Goal: Information Seeking & Learning: Learn about a topic

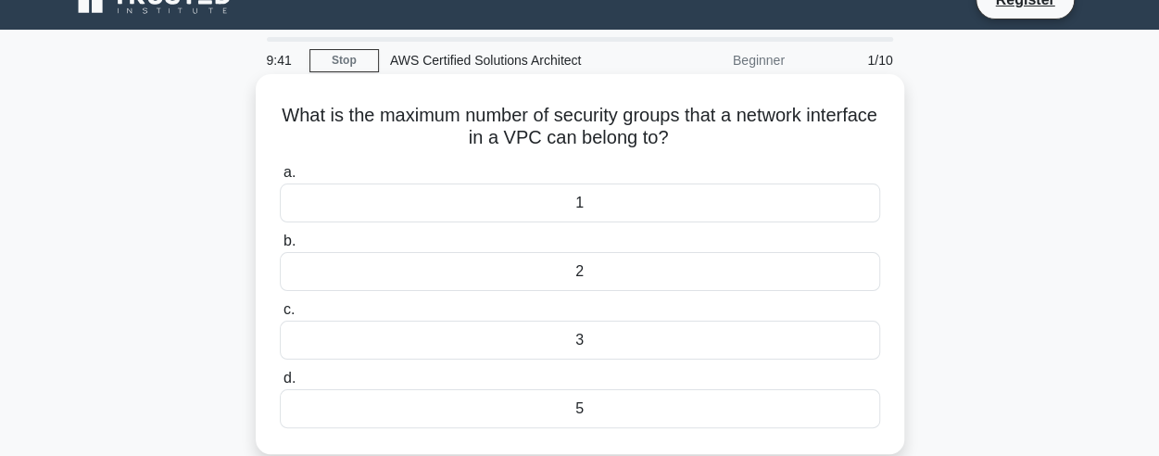
scroll to position [31, 0]
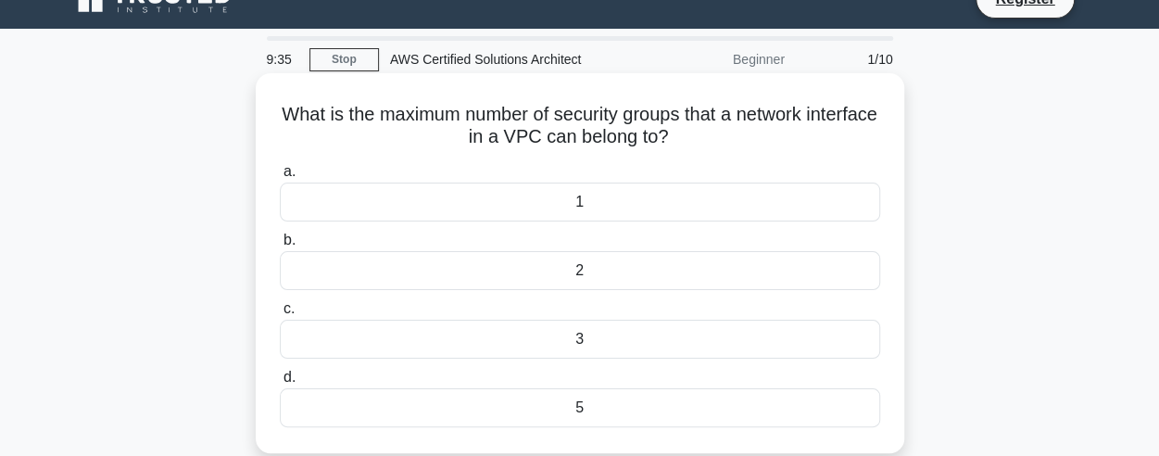
click at [609, 182] on div "1" at bounding box center [580, 201] width 600 height 39
click at [280, 178] on input "a. 1" at bounding box center [280, 172] width 0 height 12
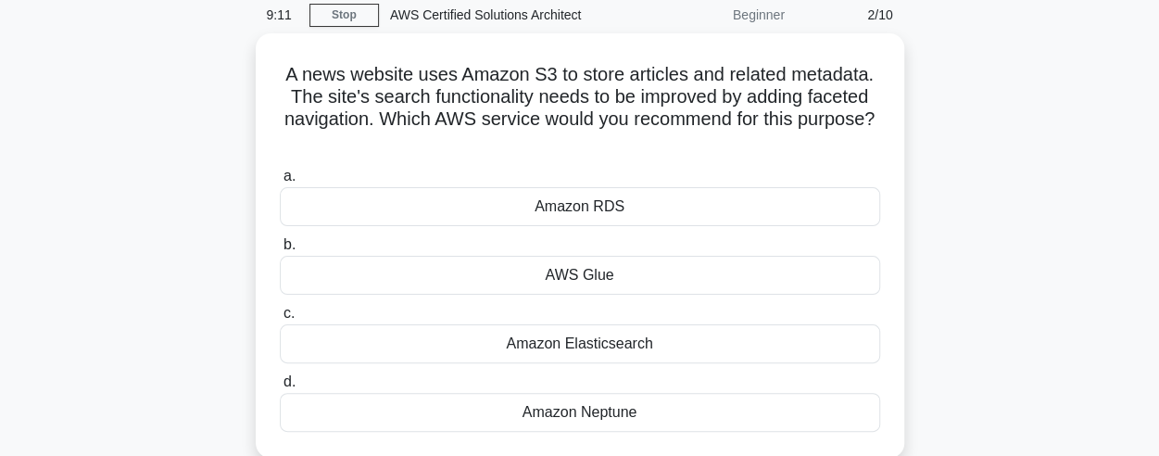
scroll to position [74, 0]
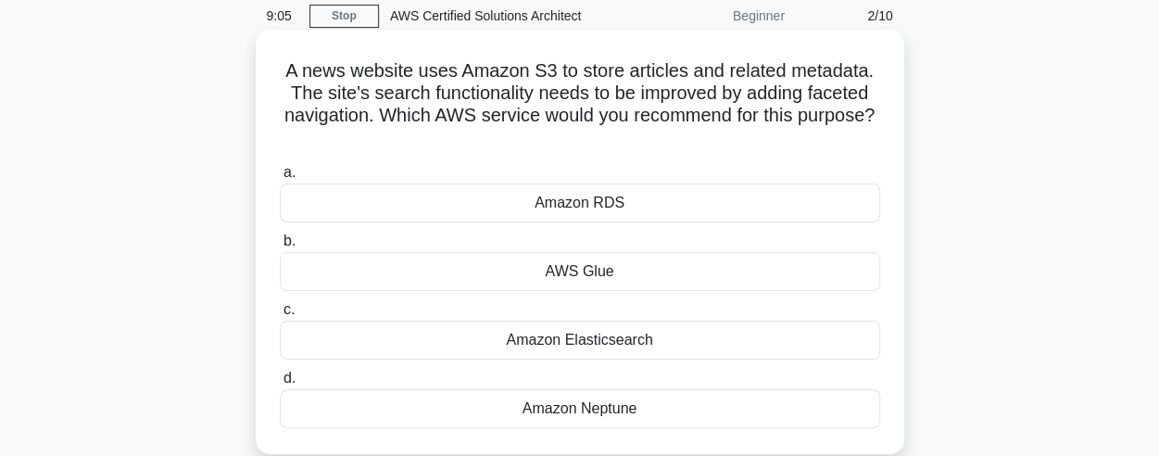
click at [624, 328] on div "Amazon Elasticsearch" at bounding box center [580, 339] width 600 height 39
click at [280, 316] on input "c. Amazon Elasticsearch" at bounding box center [280, 310] width 0 height 12
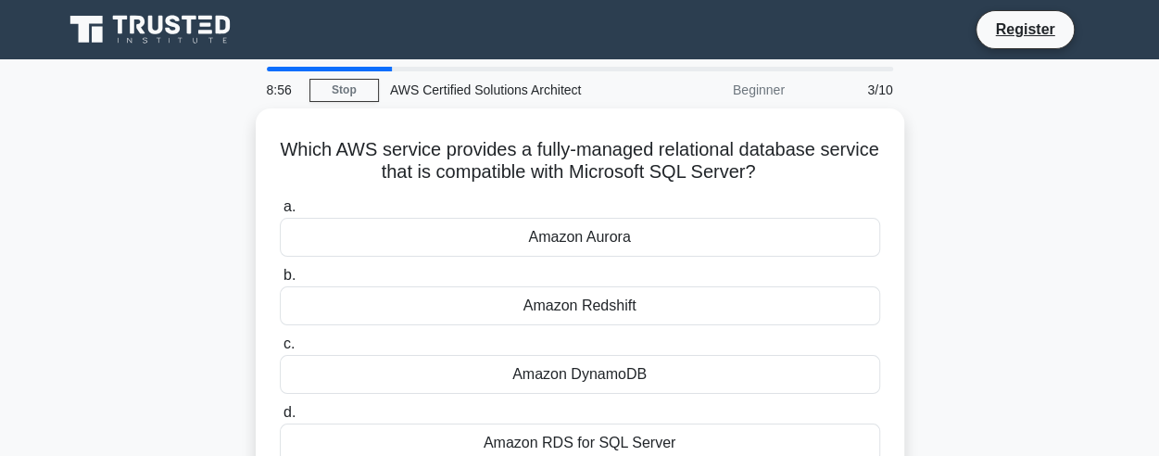
scroll to position [31, 0]
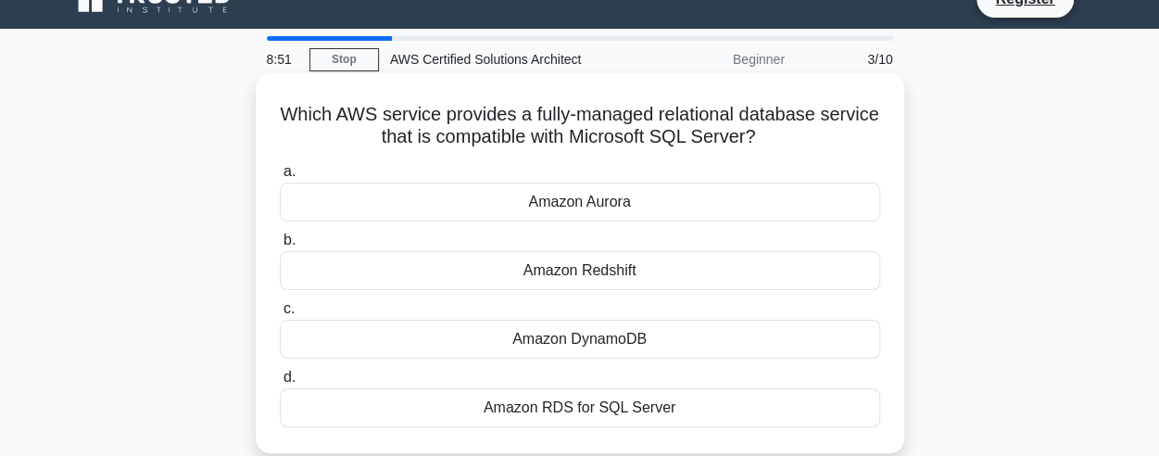
click at [555, 408] on div "Amazon RDS for SQL Server" at bounding box center [580, 407] width 600 height 39
click at [280, 383] on input "d. Amazon RDS for SQL Server" at bounding box center [280, 377] width 0 height 12
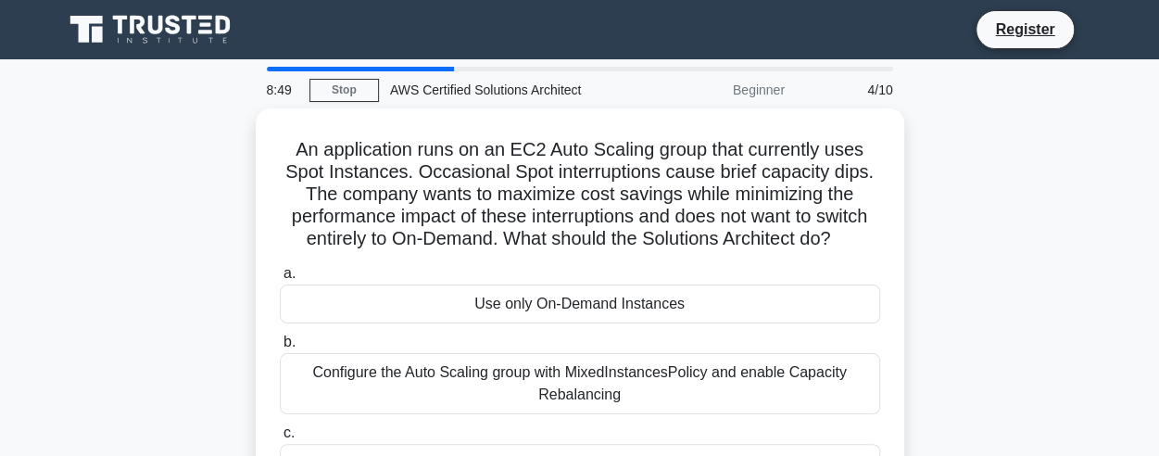
scroll to position [96, 0]
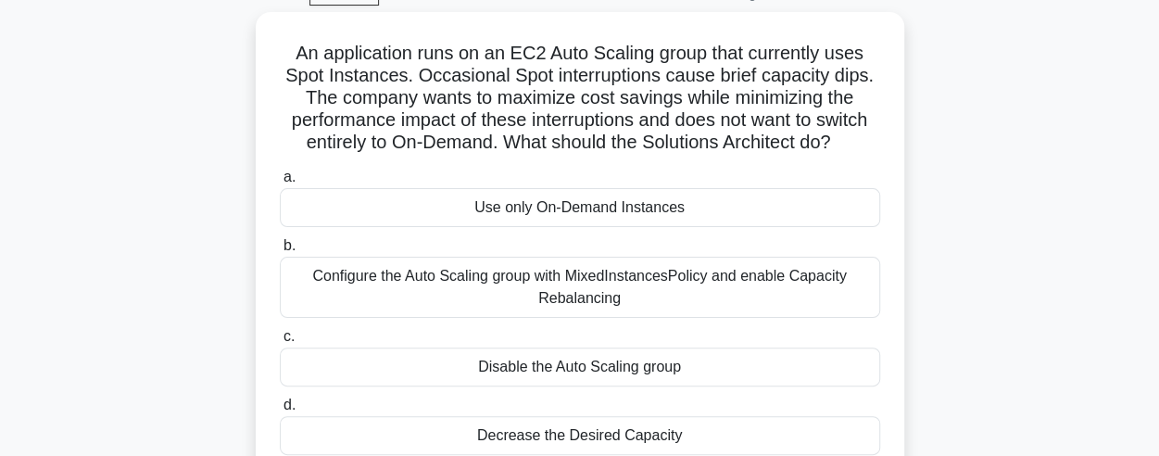
click at [171, 170] on div "An application runs on an EC2 Auto Scaling group that currently uses Spot Insta…" at bounding box center [580, 257] width 1056 height 491
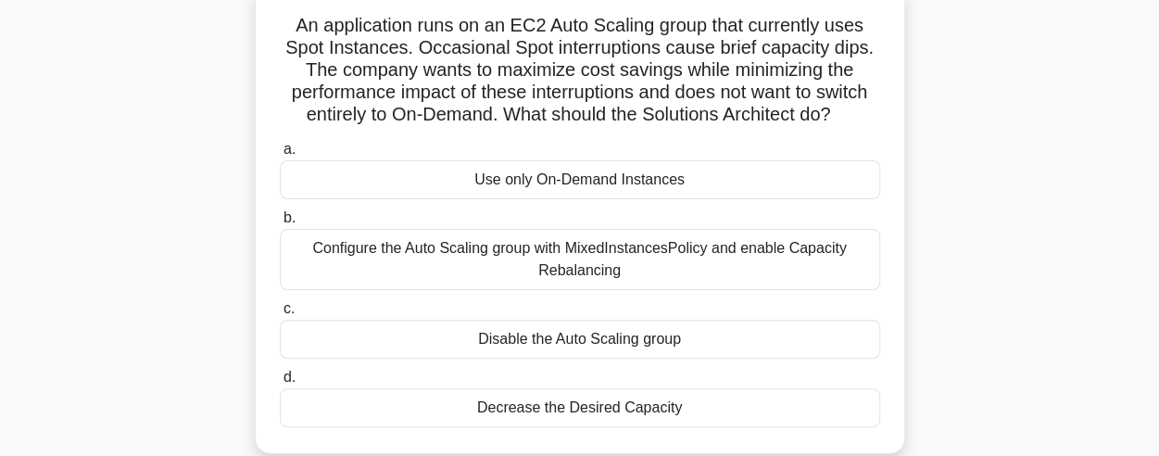
click at [706, 242] on div "Configure the Auto Scaling group with MixedInstancesPolicy and enable Capacity …" at bounding box center [580, 259] width 600 height 61
click at [280, 224] on input "b. Configure the Auto Scaling group with MixedInstancesPolicy and enable Capaci…" at bounding box center [280, 218] width 0 height 12
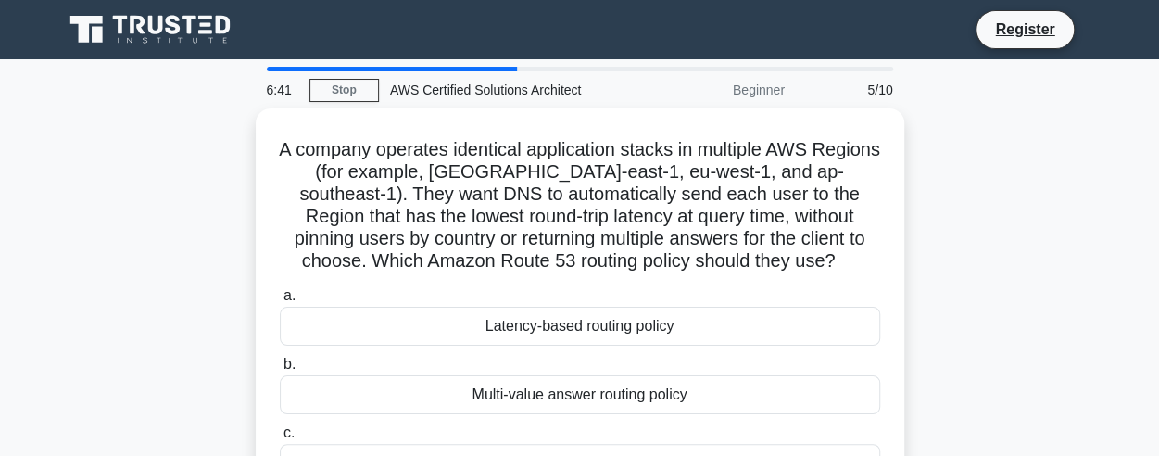
scroll to position [47, 0]
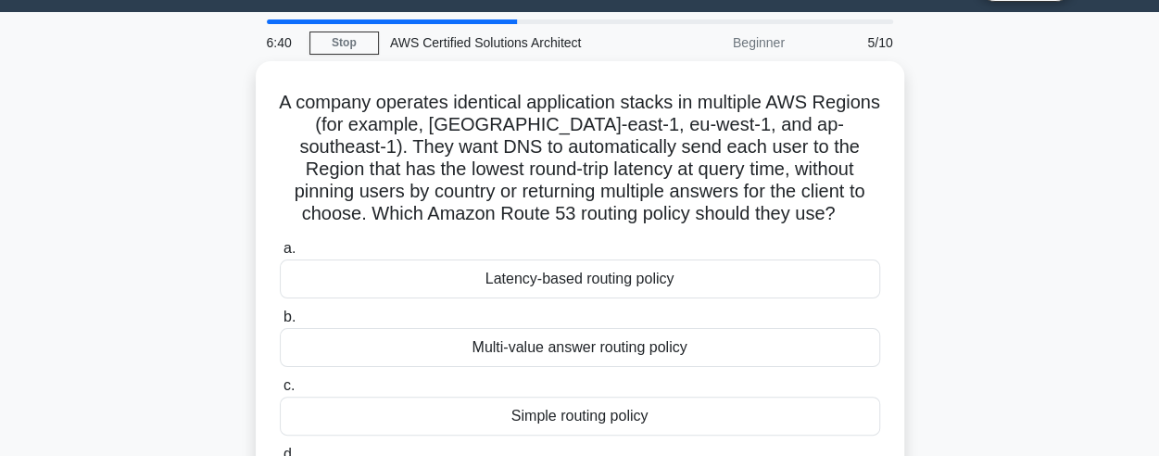
click at [1031, 240] on div "A company operates identical application stacks in multiple AWS Regions (for ex…" at bounding box center [580, 306] width 1056 height 491
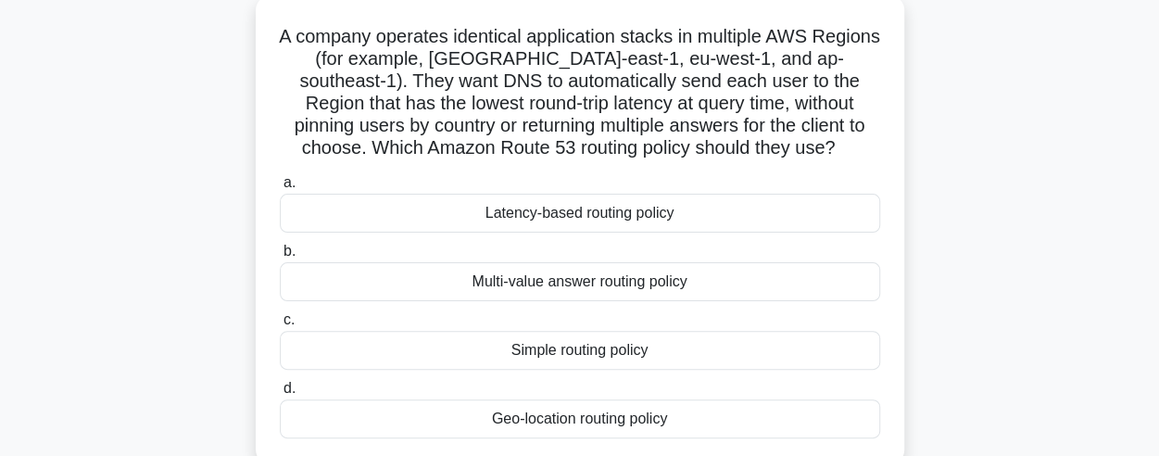
scroll to position [119, 0]
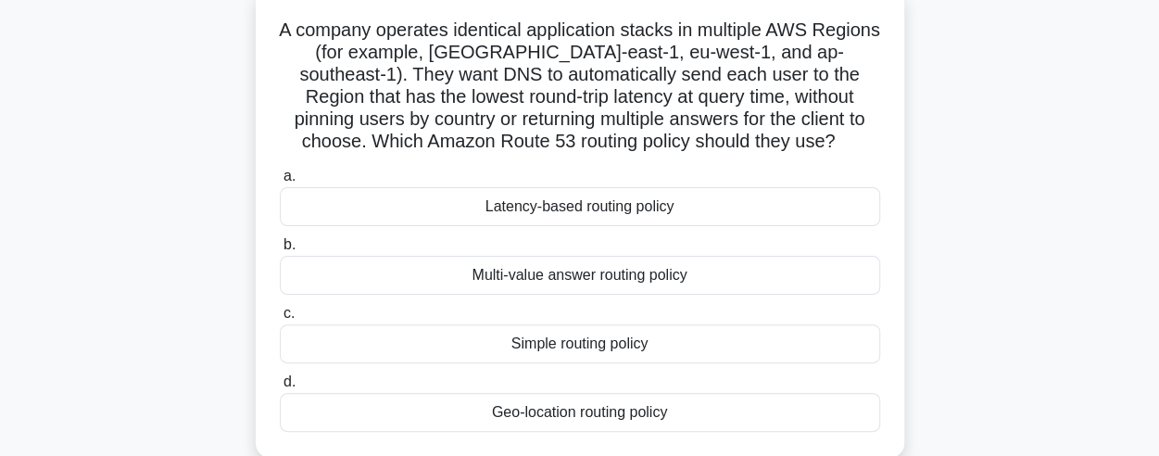
click at [959, 118] on div "A company operates identical application stacks in multiple AWS Regions (for ex…" at bounding box center [580, 234] width 1056 height 491
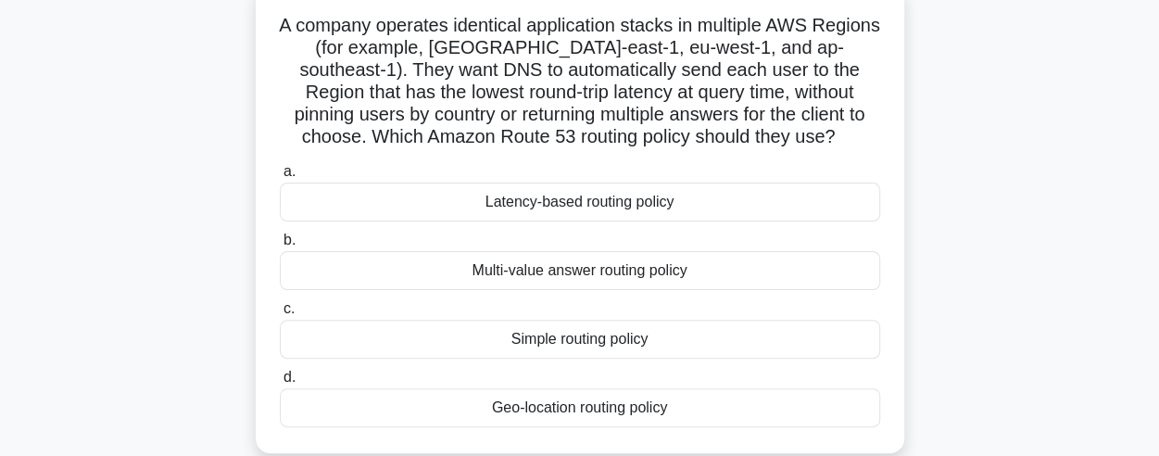
click at [637, 199] on div "Latency-based routing policy" at bounding box center [580, 201] width 600 height 39
click at [280, 178] on input "a. Latency-based routing policy" at bounding box center [280, 172] width 0 height 12
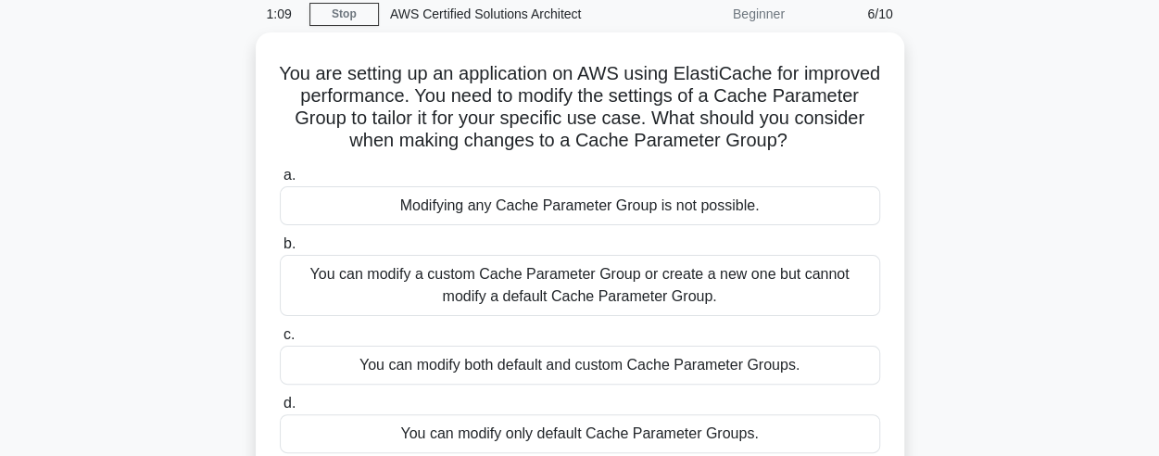
scroll to position [97, 0]
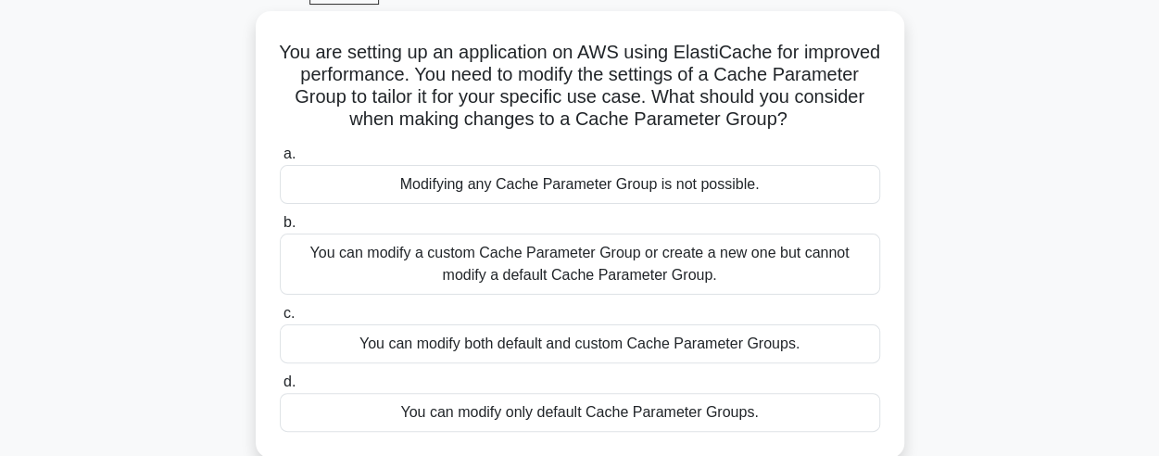
click at [987, 199] on div "You are setting up an application on AWS using ElastiCache for improved perform…" at bounding box center [580, 245] width 1056 height 469
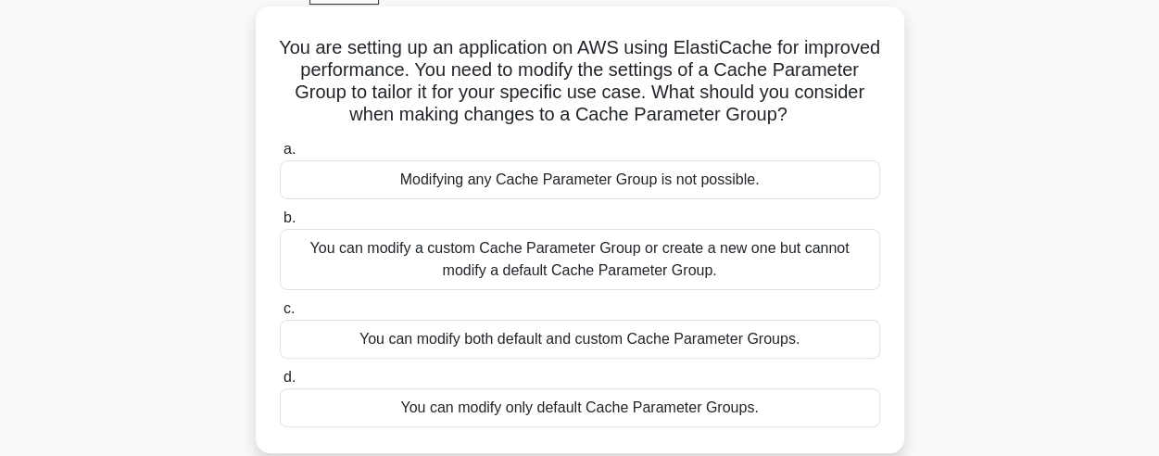
click at [585, 321] on div "You can modify both default and custom Cache Parameter Groups." at bounding box center [580, 339] width 600 height 39
click at [280, 315] on input "c. You can modify both default and custom Cache Parameter Groups." at bounding box center [280, 309] width 0 height 12
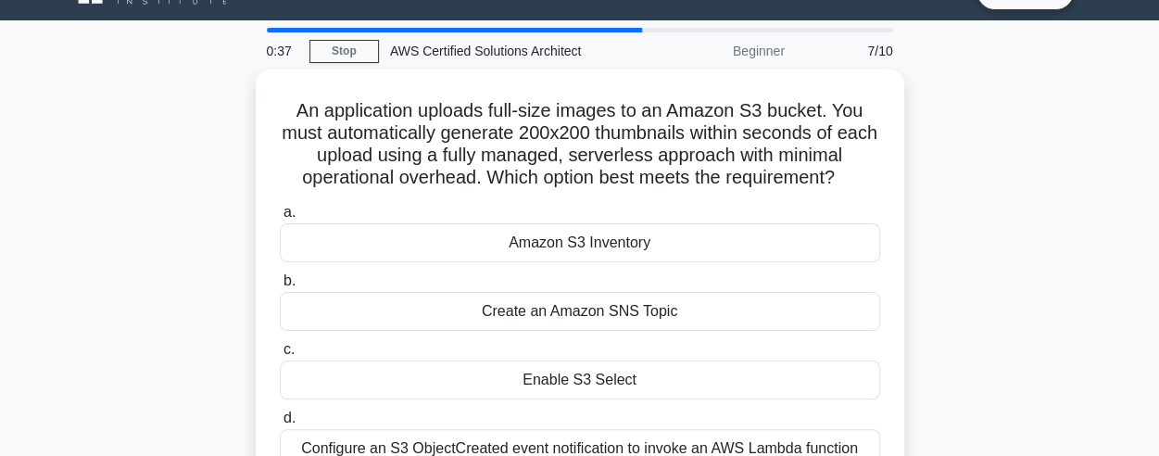
scroll to position [0, 0]
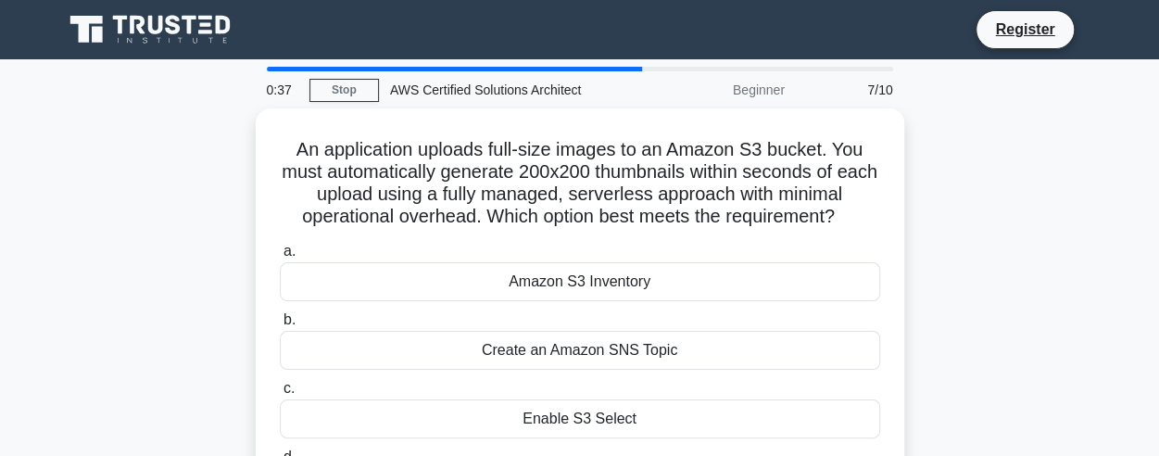
click at [1009, 160] on div "An application uploads full-size images to an Amazon S3 bucket. You must automa…" at bounding box center [580, 342] width 1056 height 469
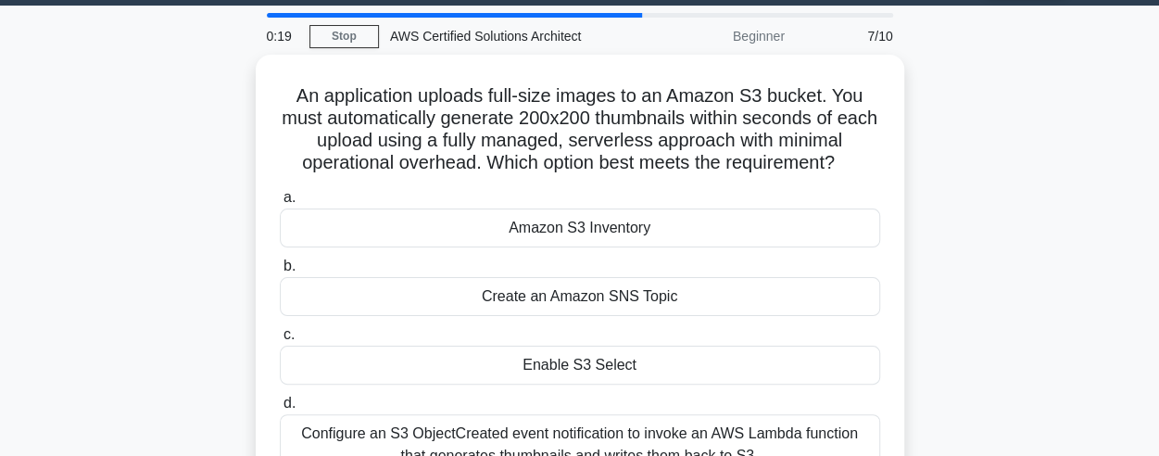
scroll to position [97, 0]
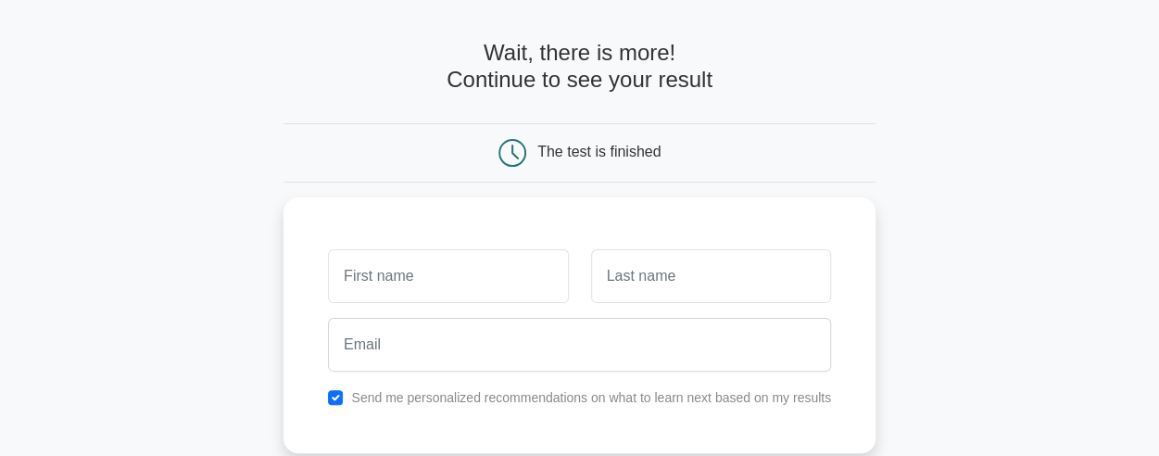
scroll to position [61, 0]
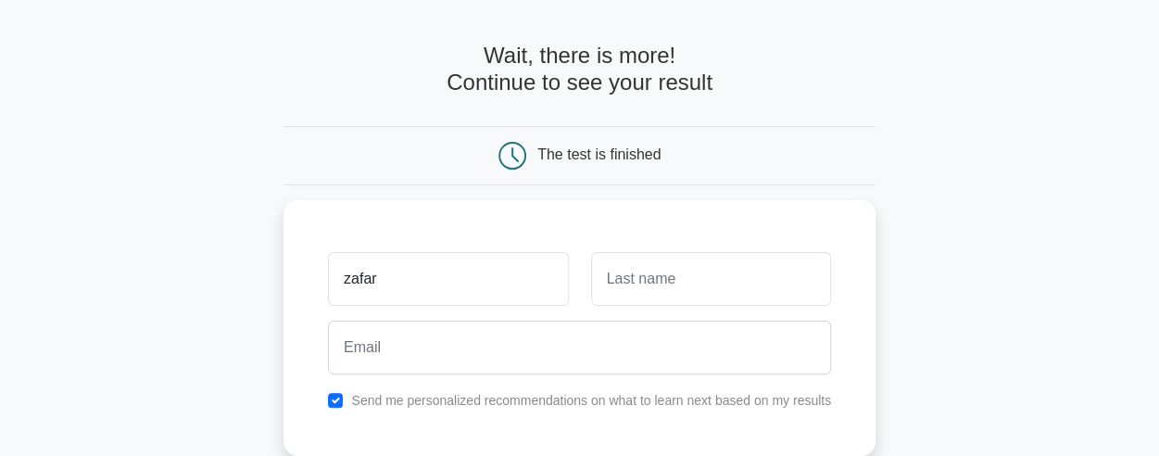
type input "zafar"
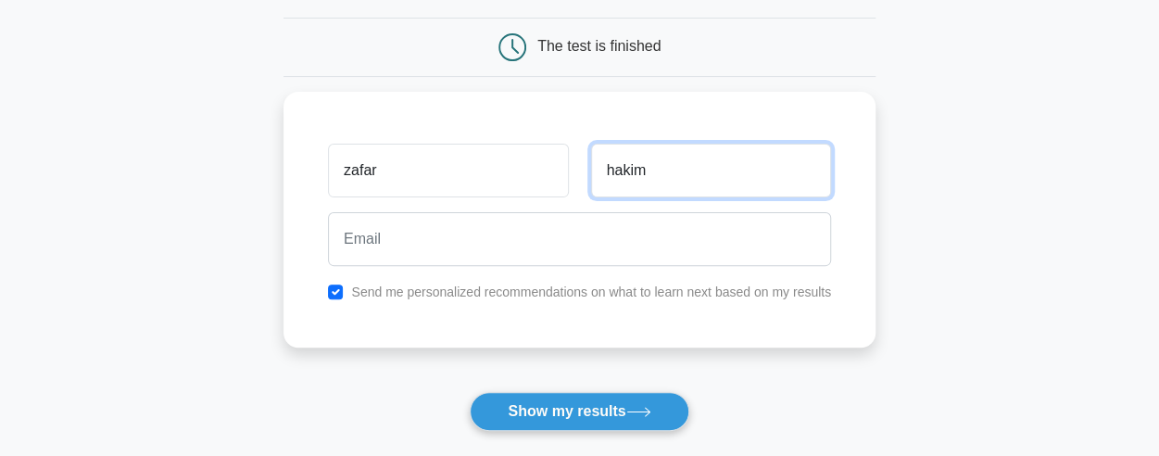
scroll to position [170, 0]
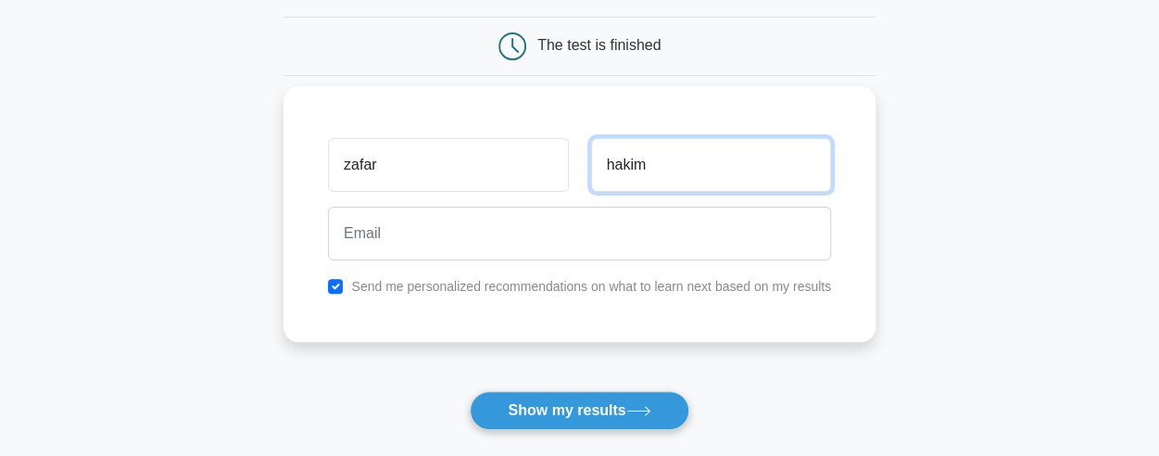
type input "hakim"
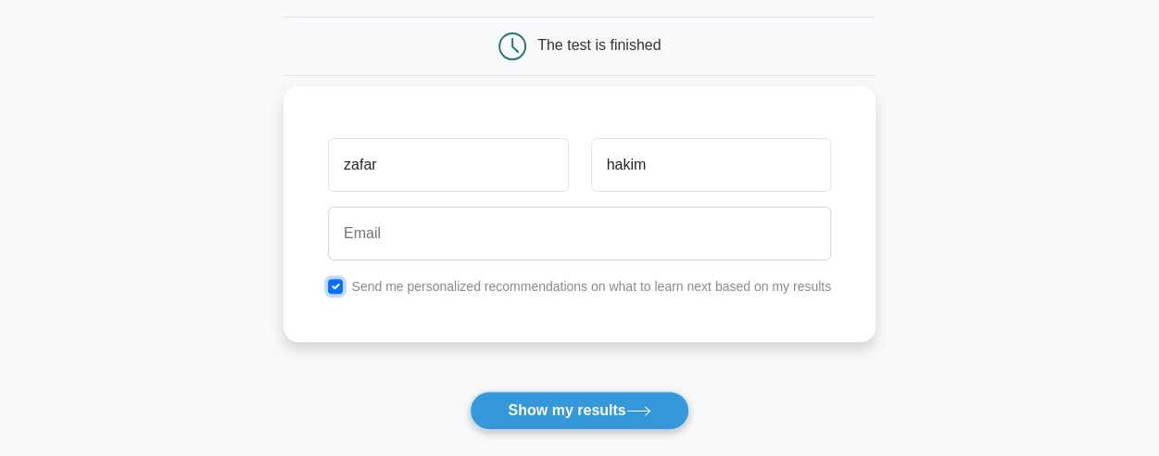
click at [330, 279] on input "checkbox" at bounding box center [335, 286] width 15 height 15
checkbox input "false"
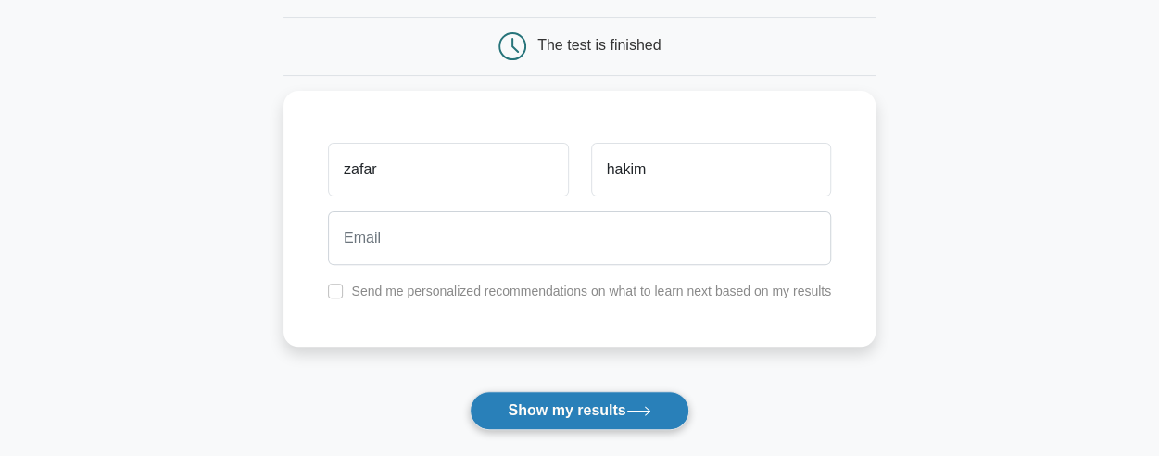
click at [545, 391] on button "Show my results" at bounding box center [579, 410] width 219 height 39
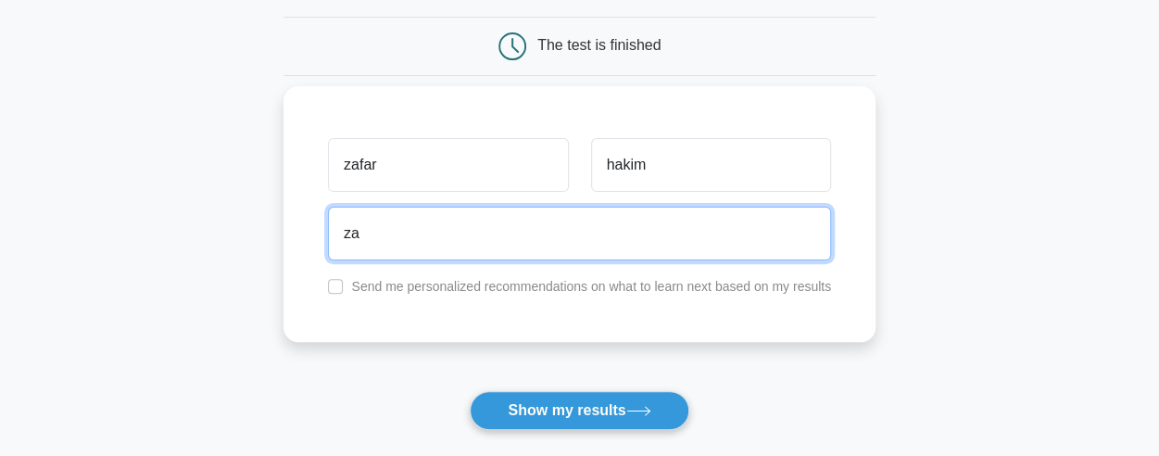
type input "z"
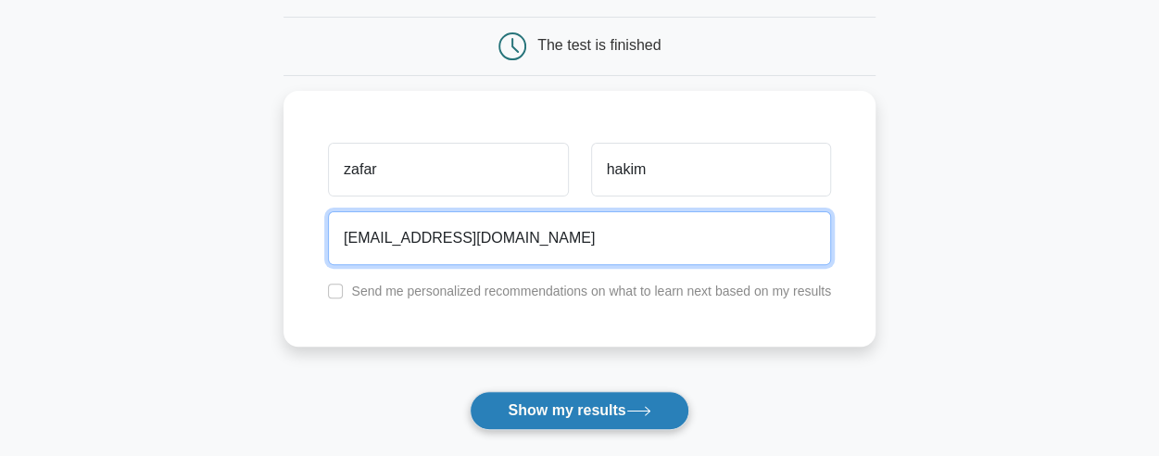
type input "hakim.zafar@hotmail.com"
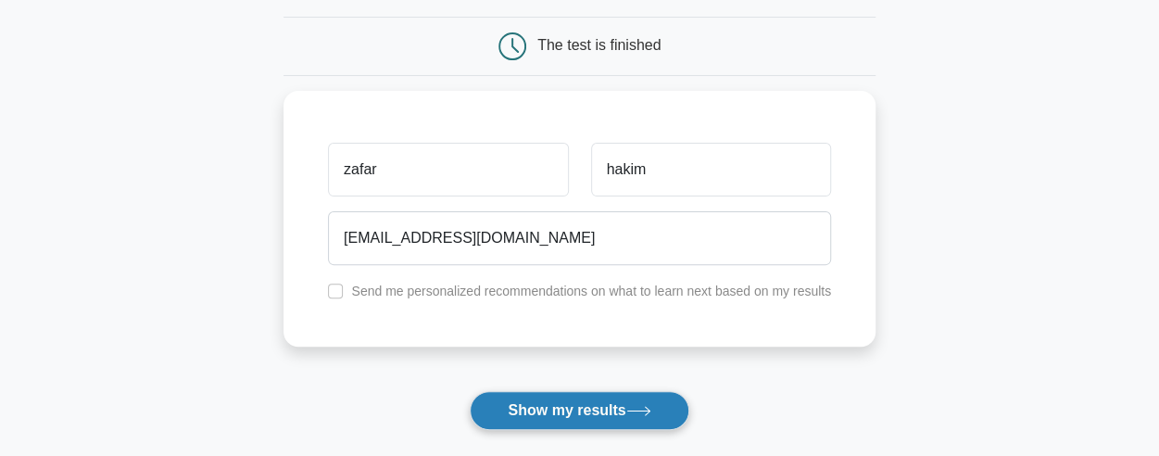
click at [624, 391] on button "Show my results" at bounding box center [579, 410] width 219 height 39
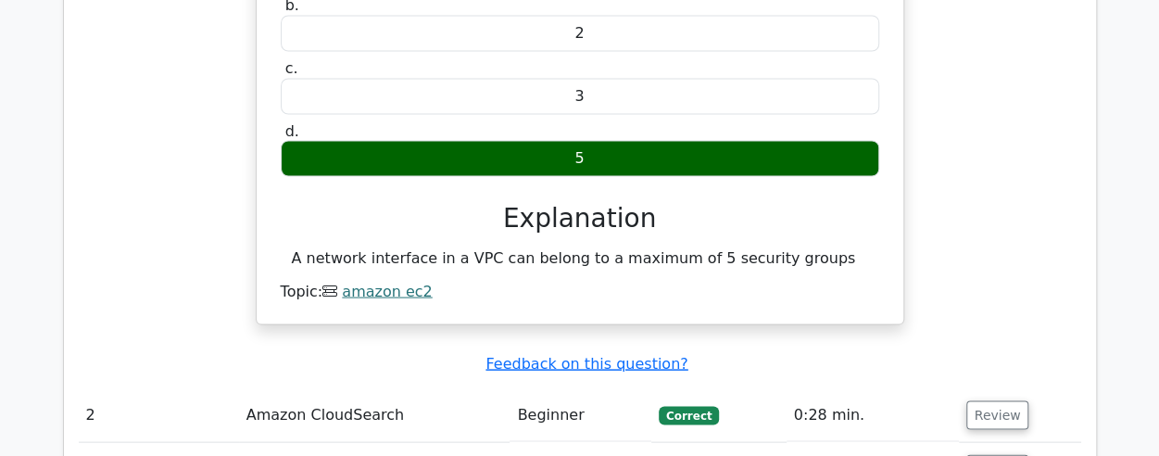
scroll to position [1730, 0]
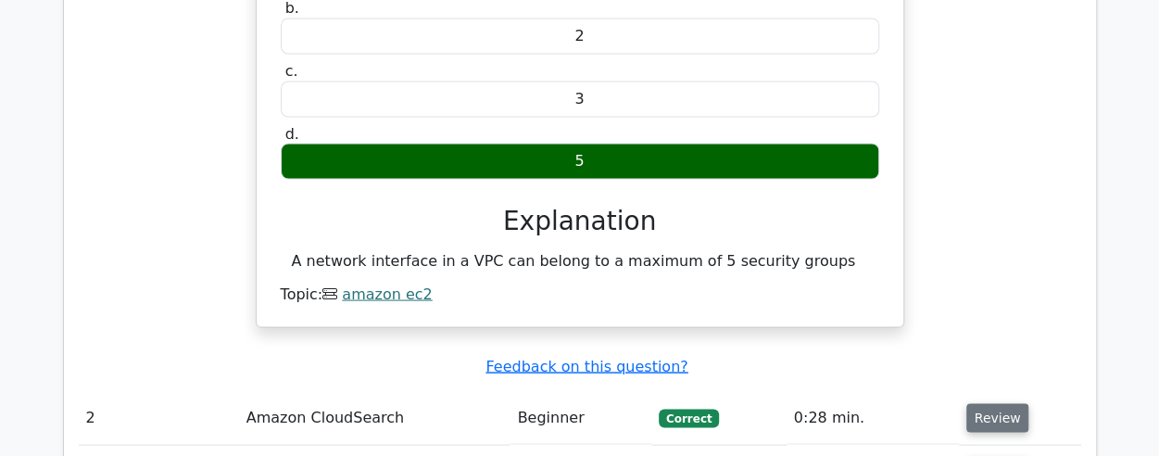
click at [1015, 403] on button "Review" at bounding box center [997, 417] width 63 height 29
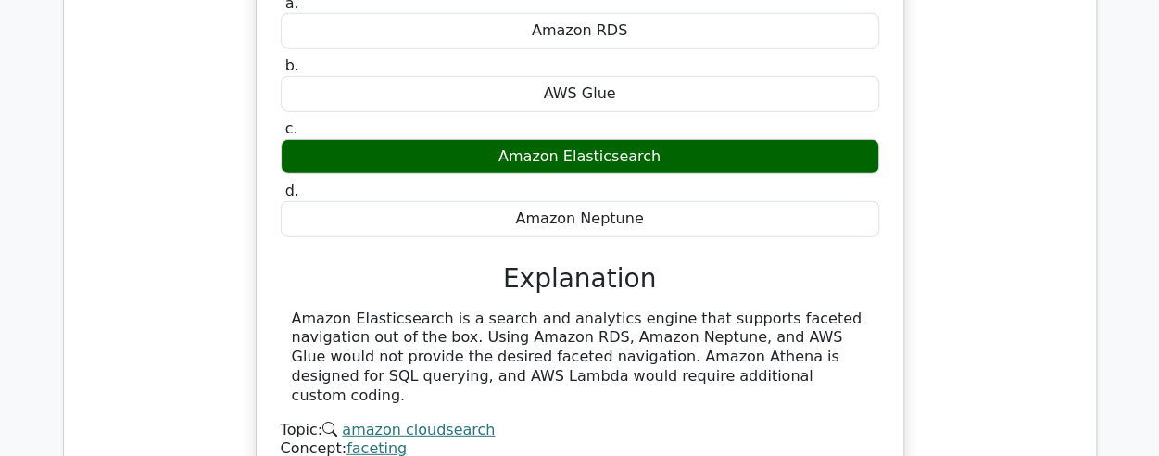
scroll to position [2451, 0]
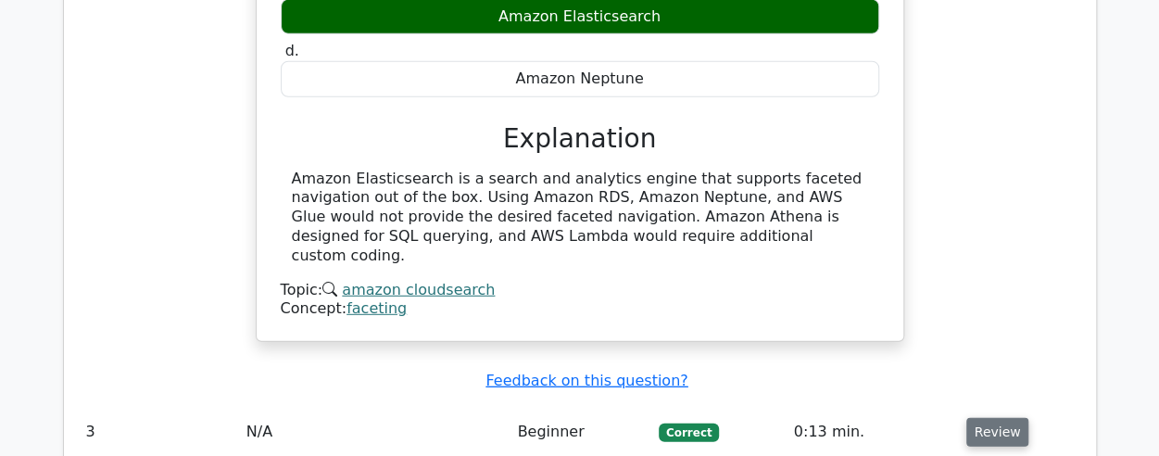
click at [990, 418] on button "Review" at bounding box center [997, 432] width 63 height 29
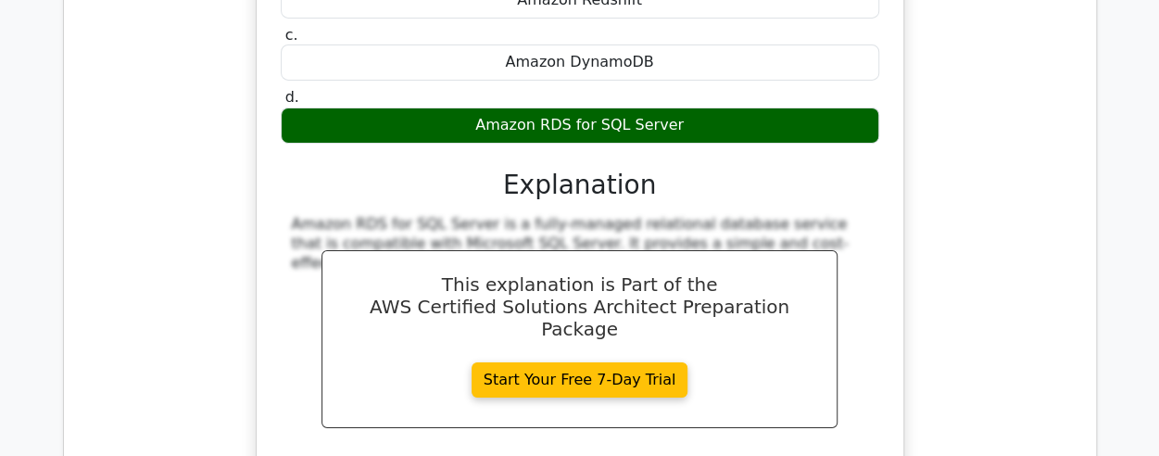
scroll to position [3074, 0]
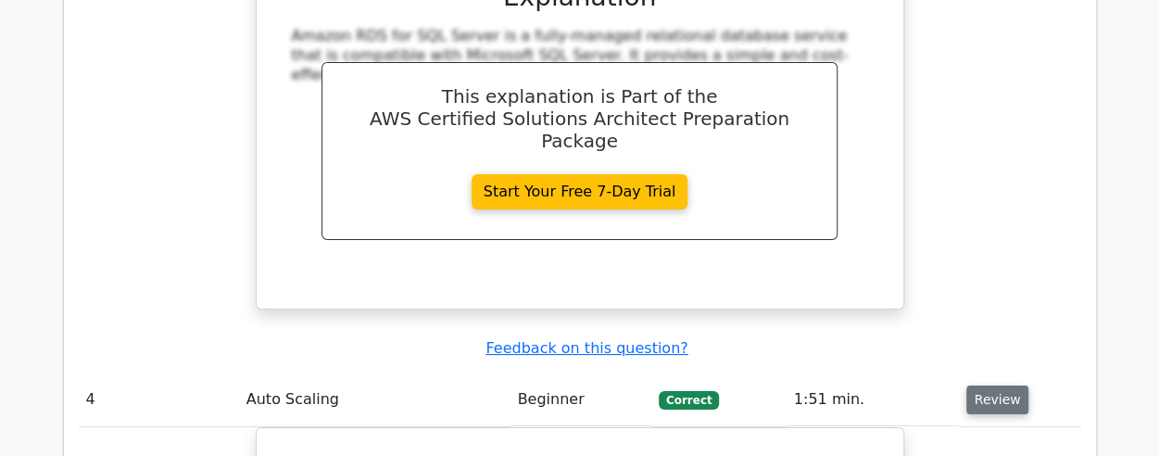
scroll to position [3291, 0]
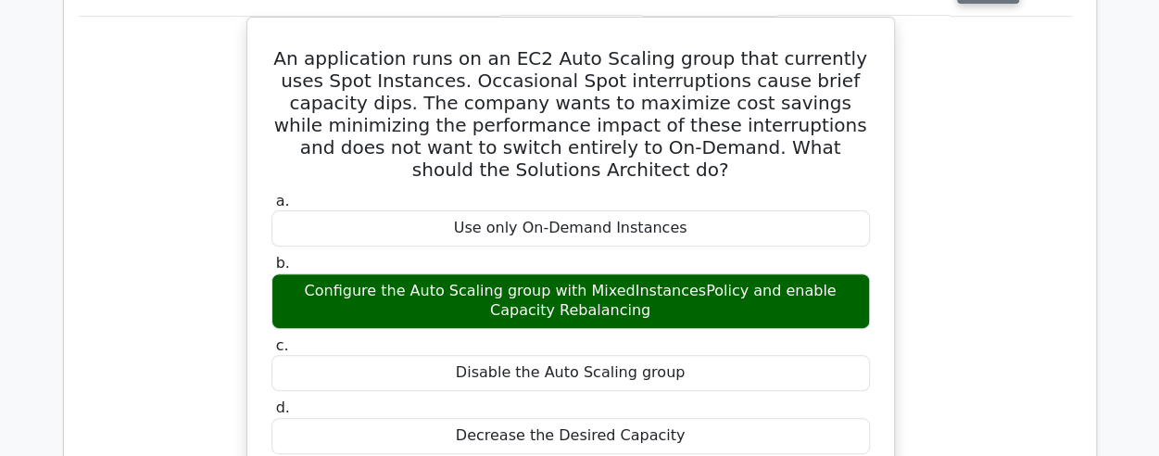
scroll to position [3664, 0]
